Goal: Find specific page/section

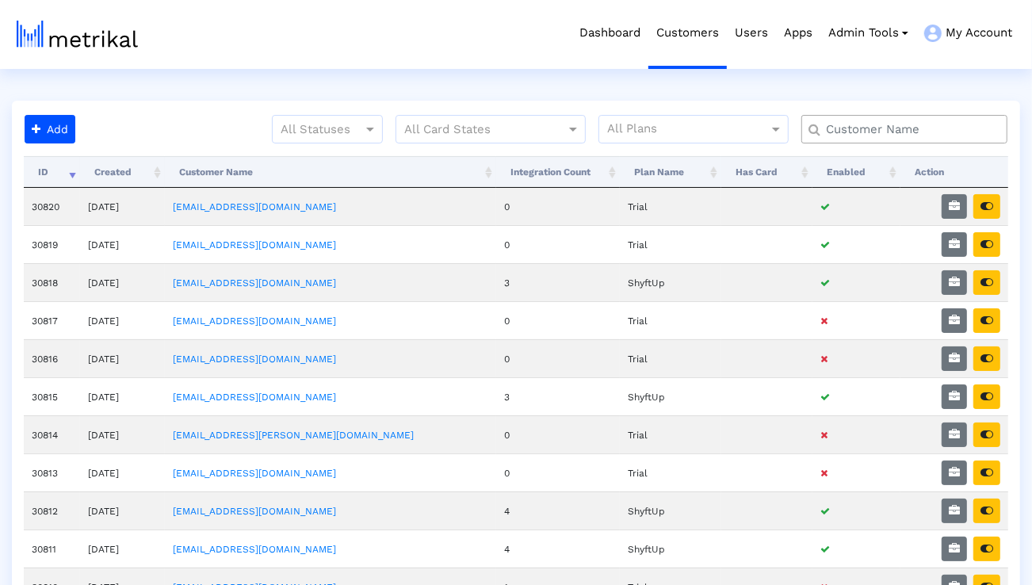
click at [850, 128] on input "text" at bounding box center [908, 129] width 186 height 17
type input "smartsheet"
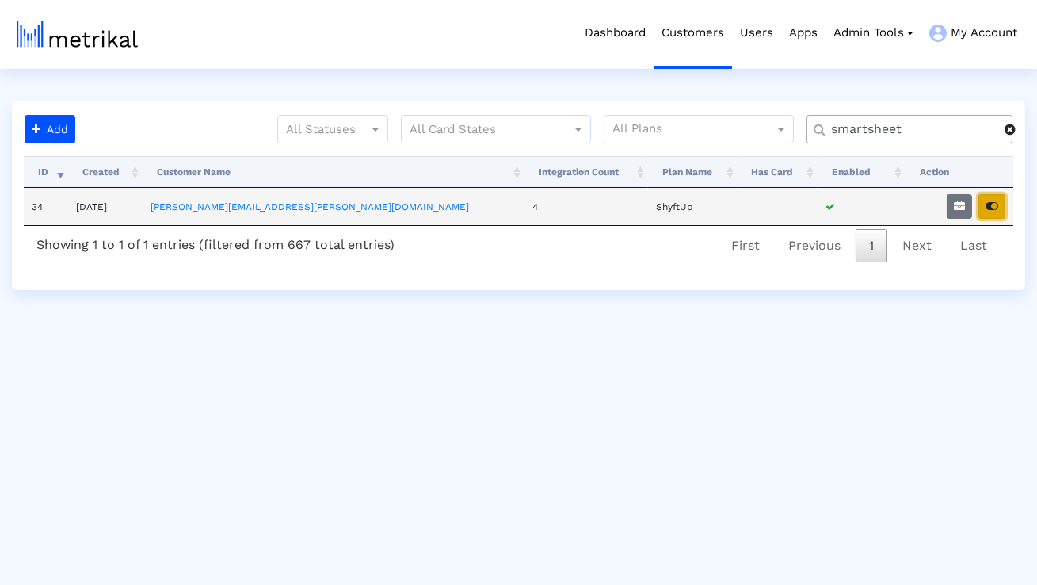
click at [992, 208] on icon "button" at bounding box center [992, 205] width 13 height 11
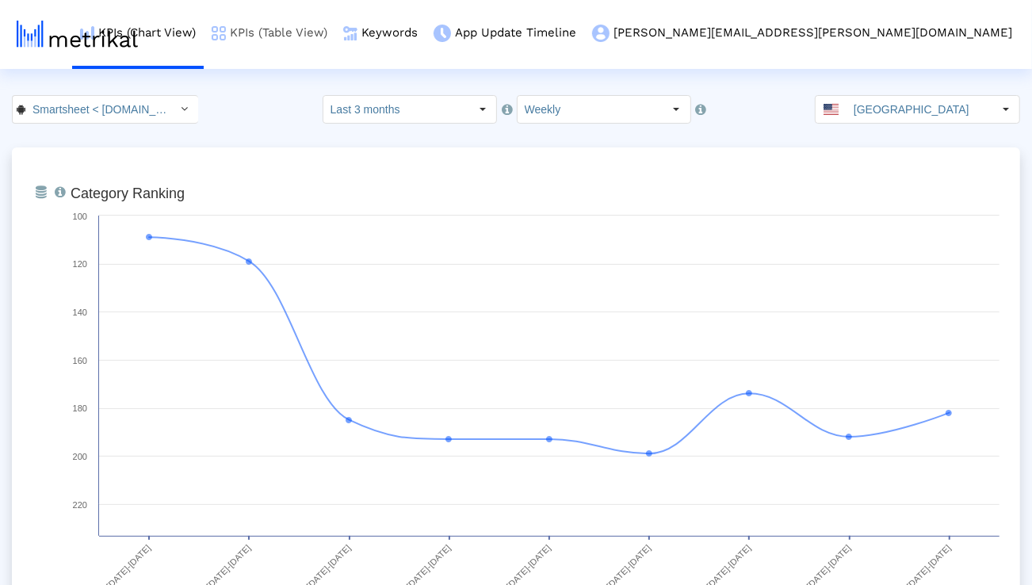
click at [335, 38] on link "KPIs (Table View)" at bounding box center [270, 33] width 132 height 66
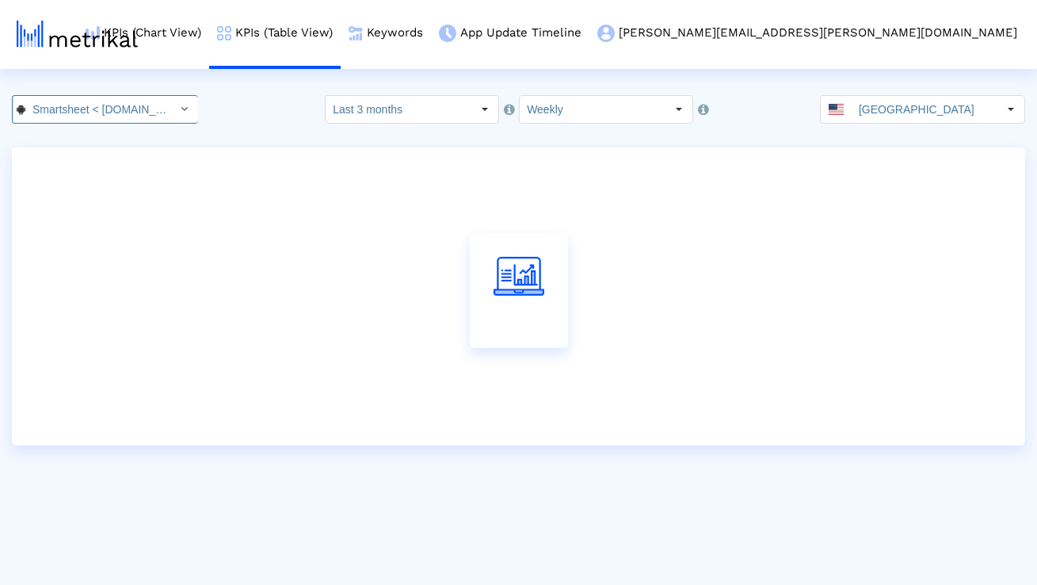
click at [172, 108] on div "Select" at bounding box center [184, 109] width 25 height 25
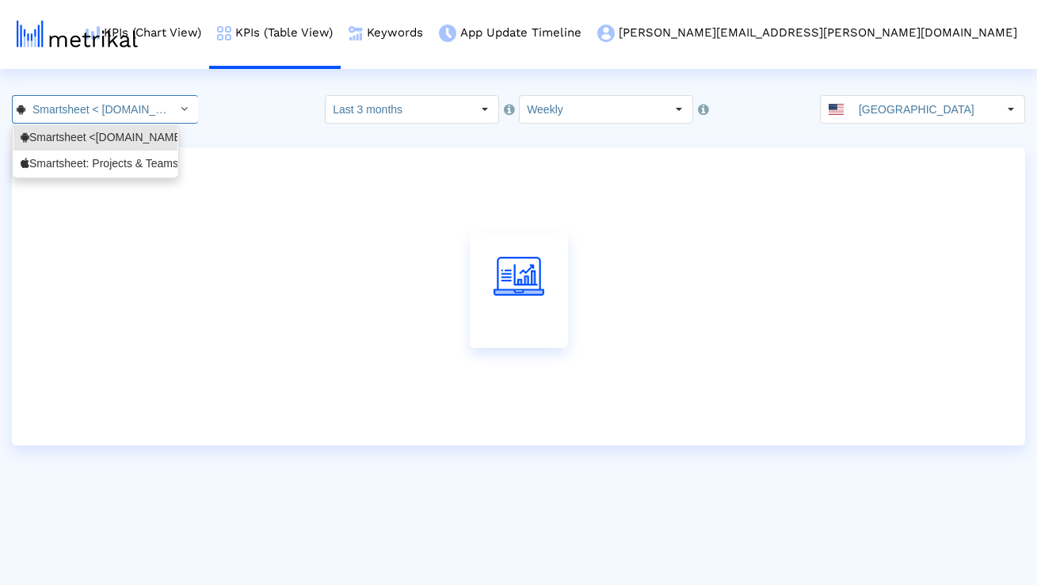
scroll to position [0, 85]
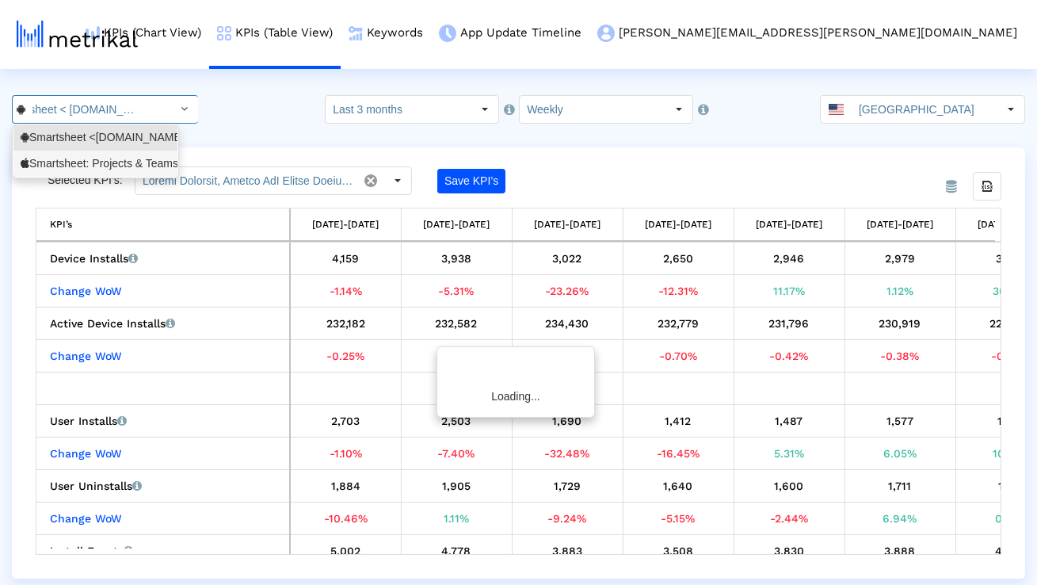
click at [135, 152] on div "Smartsheet: Projects & Teams <568421135>" at bounding box center [95, 164] width 164 height 26
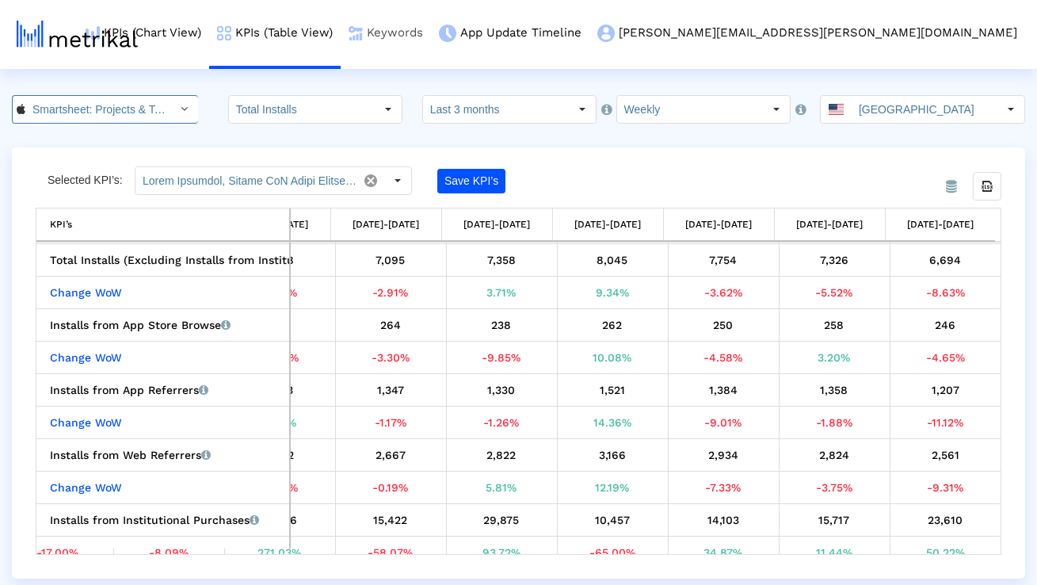
scroll to position [0, 111]
